Goal: Transaction & Acquisition: Download file/media

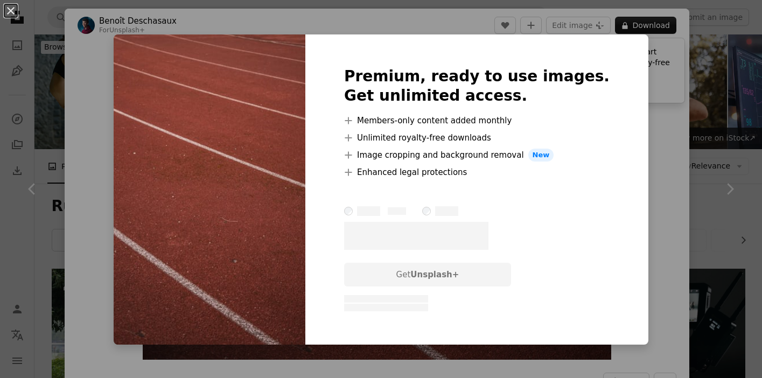
scroll to position [5132, 0]
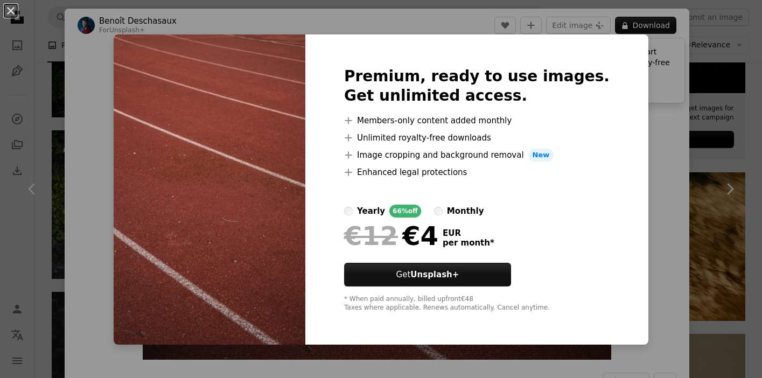
click at [199, 39] on img at bounding box center [210, 189] width 192 height 310
click at [241, 80] on img at bounding box center [210, 189] width 192 height 310
click at [601, 137] on div "Premium, ready to use images. Get unlimited access. A plus sign Members-only co…" at bounding box center [476, 189] width 343 height 310
click at [290, 110] on img at bounding box center [210, 189] width 192 height 310
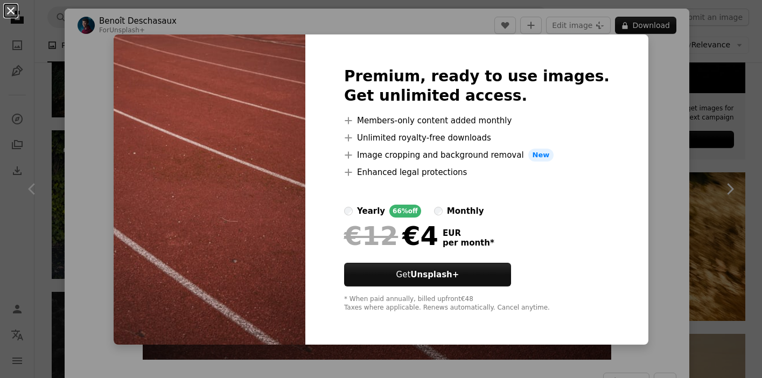
click at [11, 12] on button "An X shape" at bounding box center [10, 10] width 13 height 13
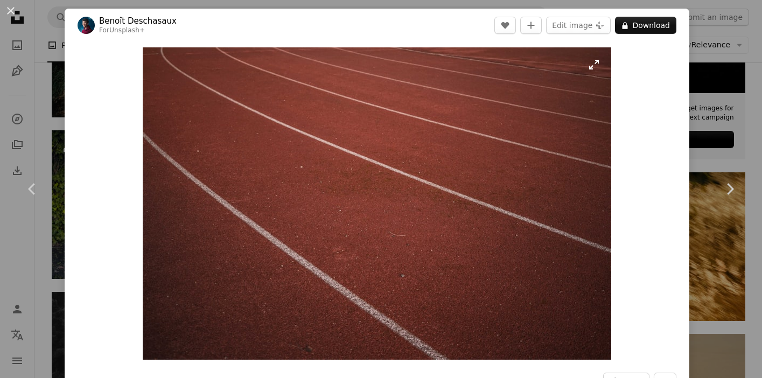
scroll to position [51, 0]
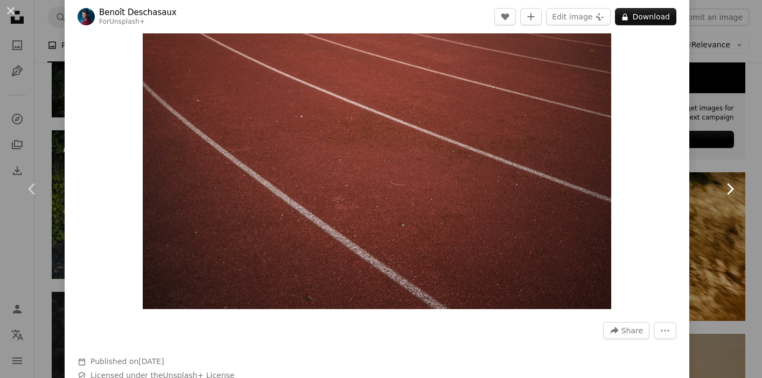
click at [740, 176] on link "Chevron right" at bounding box center [730, 188] width 65 height 103
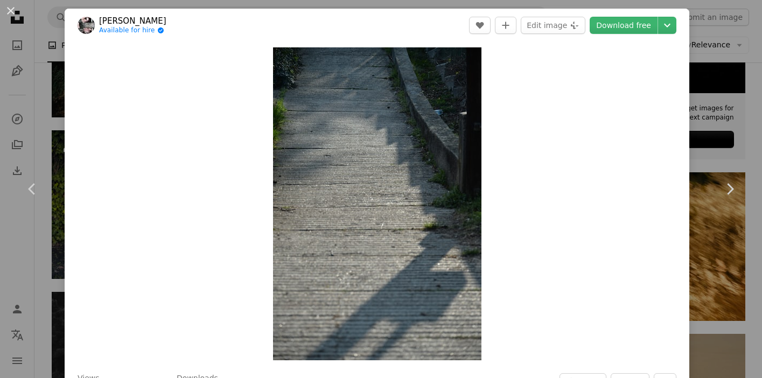
click at [727, 31] on div "An X shape Chevron left Chevron right [PERSON_NAME] Available for hire A checkm…" at bounding box center [381, 189] width 762 height 378
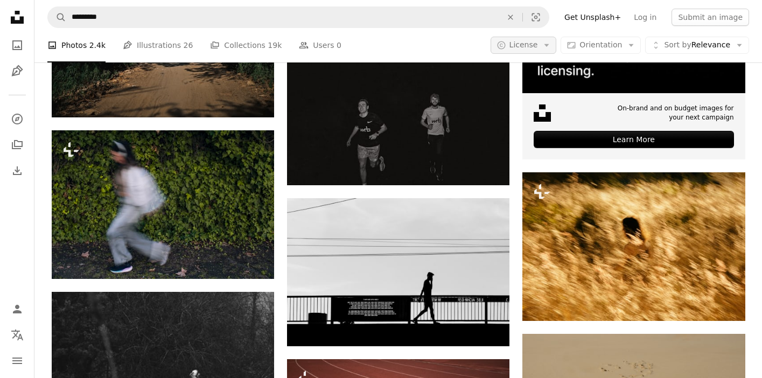
click at [538, 44] on span "License" at bounding box center [524, 44] width 29 height 9
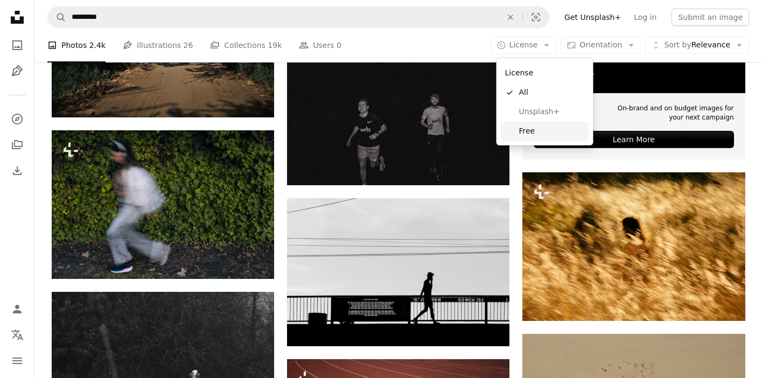
click at [538, 133] on span "Free" at bounding box center [552, 131] width 66 height 11
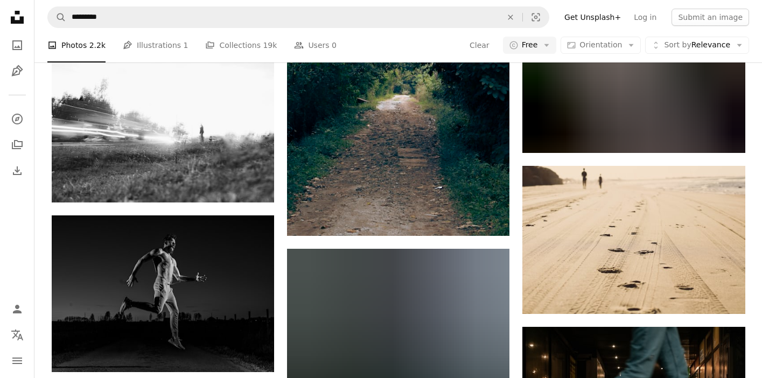
scroll to position [8606, 0]
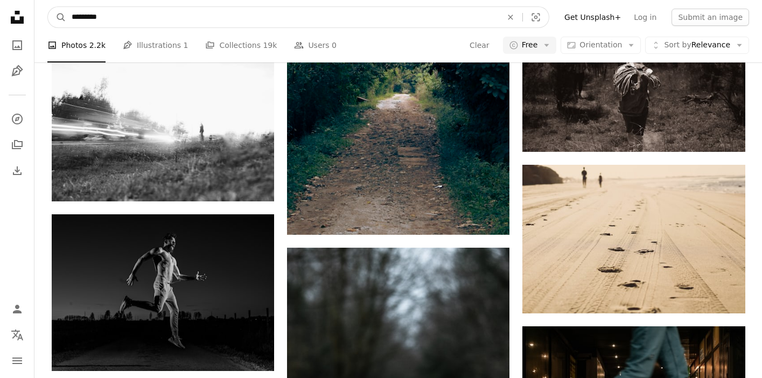
click at [95, 19] on input "*********" at bounding box center [282, 17] width 433 height 20
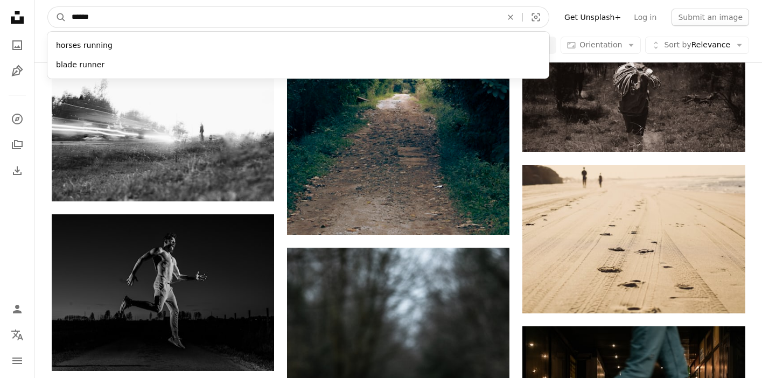
type input "*******"
click button "A magnifying glass" at bounding box center [57, 17] width 18 height 20
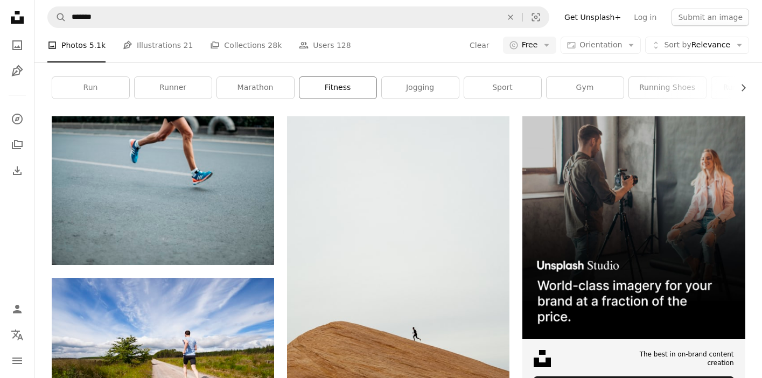
scroll to position [154, 0]
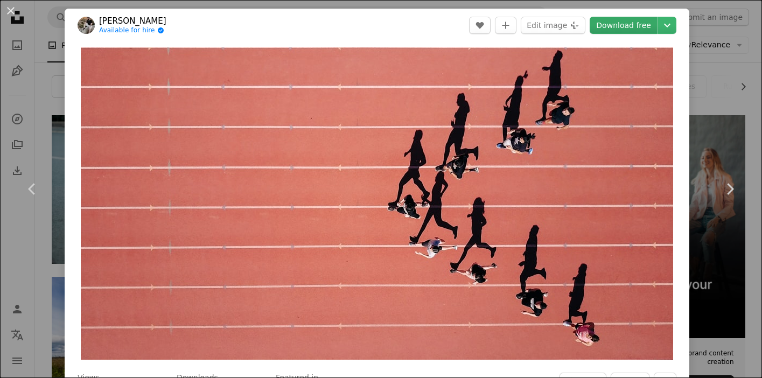
click at [614, 23] on link "Download free" at bounding box center [624, 25] width 68 height 17
